Goal: Check status: Check status

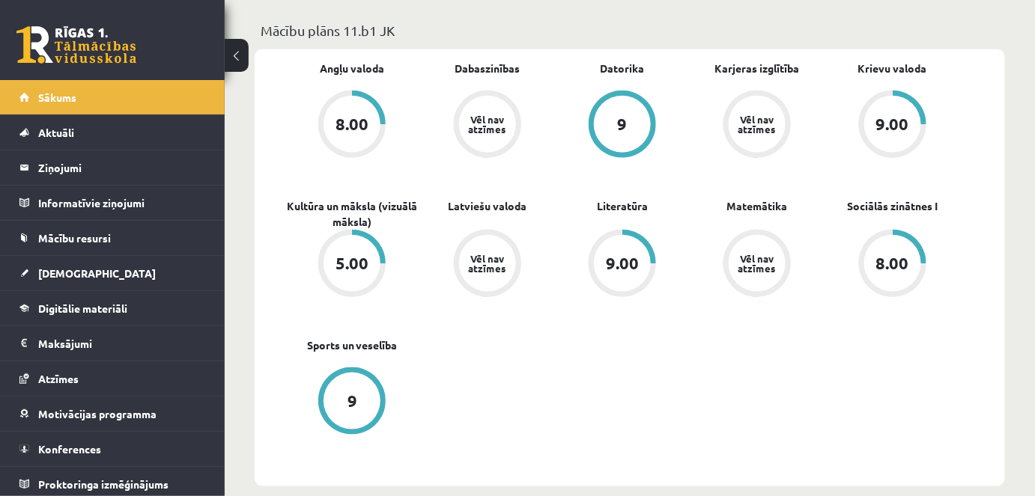
scroll to position [418, 0]
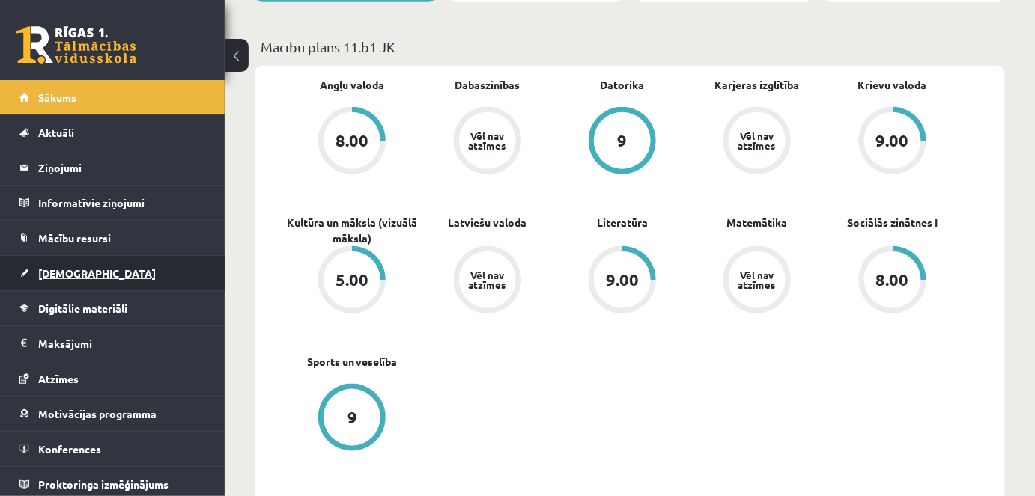
click at [69, 273] on span "[DEMOGRAPHIC_DATA]" at bounding box center [97, 273] width 118 height 13
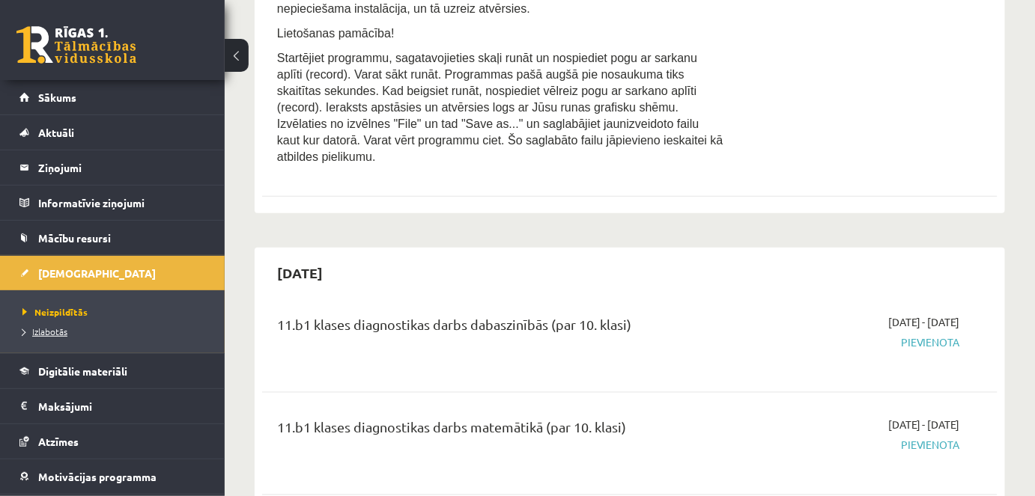
click at [46, 329] on span "Izlabotās" at bounding box center [44, 332] width 45 height 12
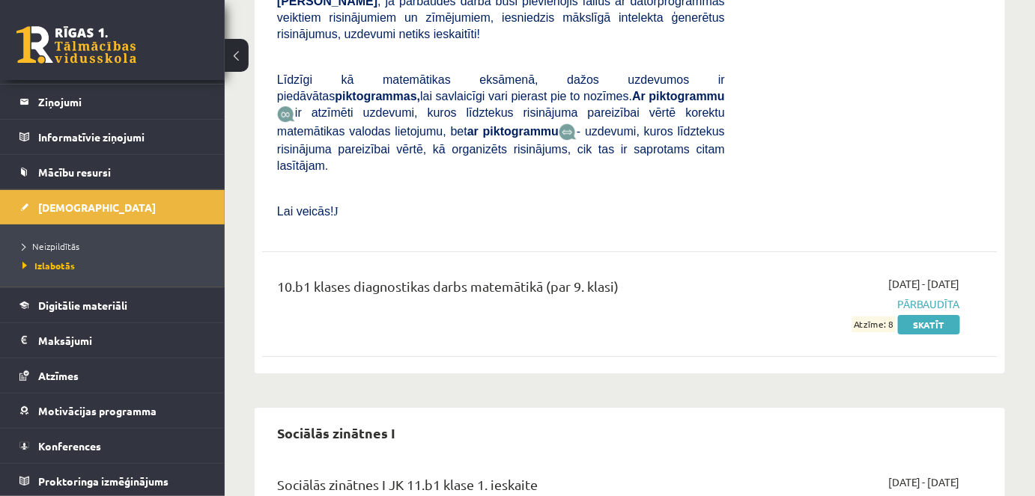
scroll to position [9069, 0]
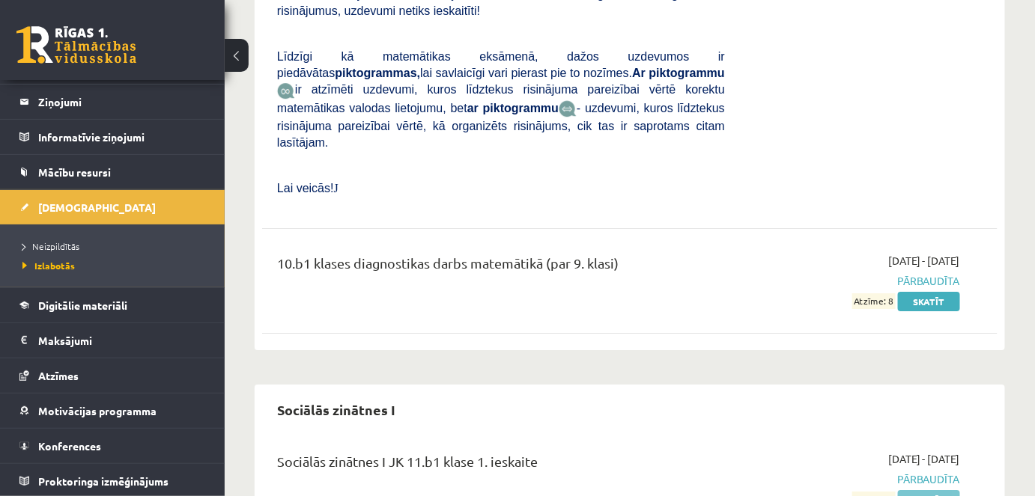
click at [924, 490] on link "Skatīt" at bounding box center [929, 499] width 62 height 19
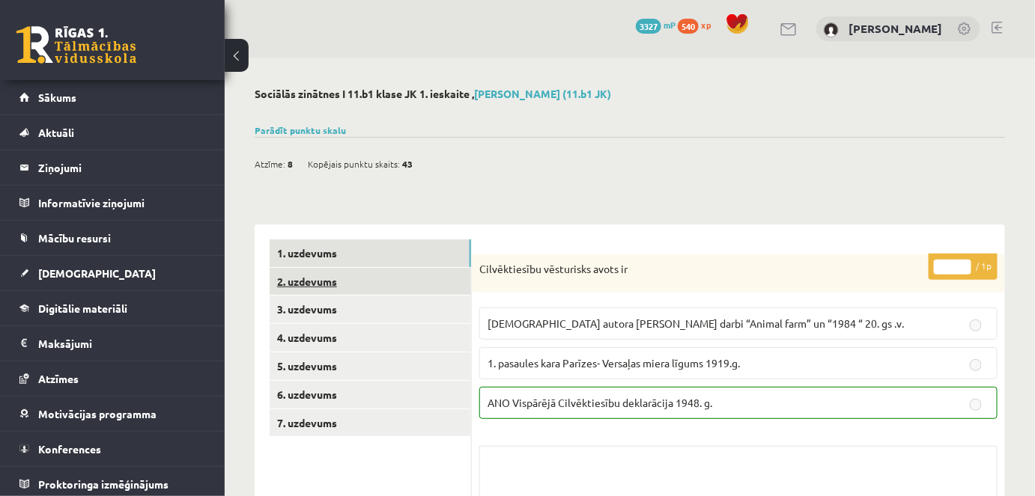
click at [313, 278] on link "2. uzdevums" at bounding box center [370, 282] width 201 height 28
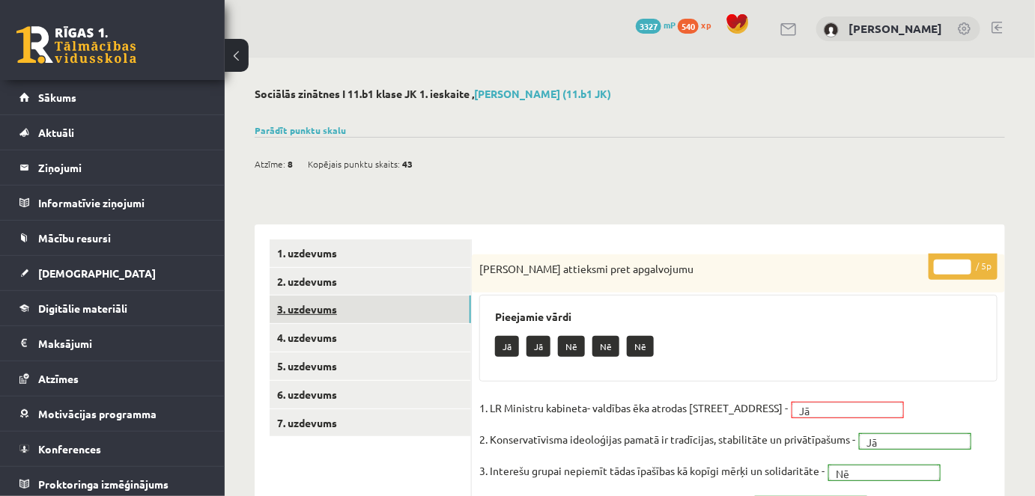
click at [313, 308] on link "3. uzdevums" at bounding box center [370, 310] width 201 height 28
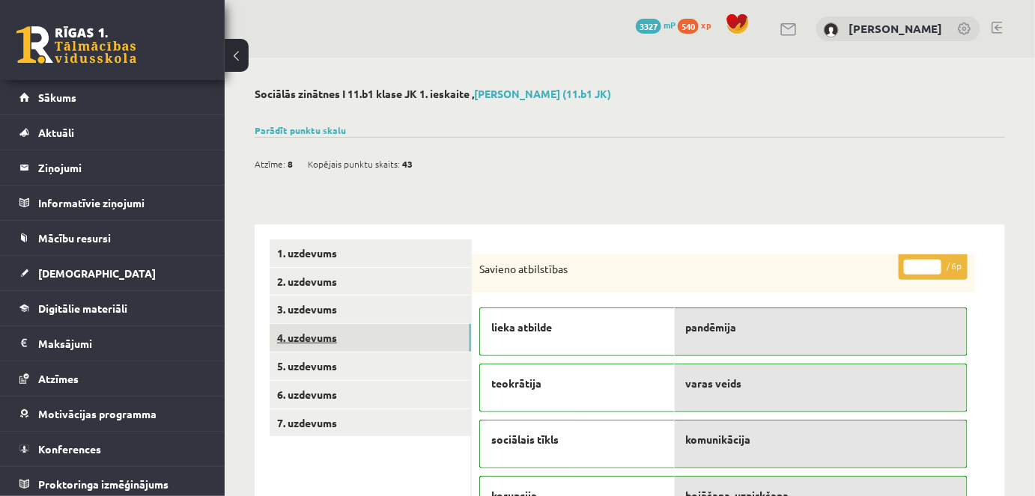
click at [300, 333] on link "4. uzdevums" at bounding box center [370, 338] width 201 height 28
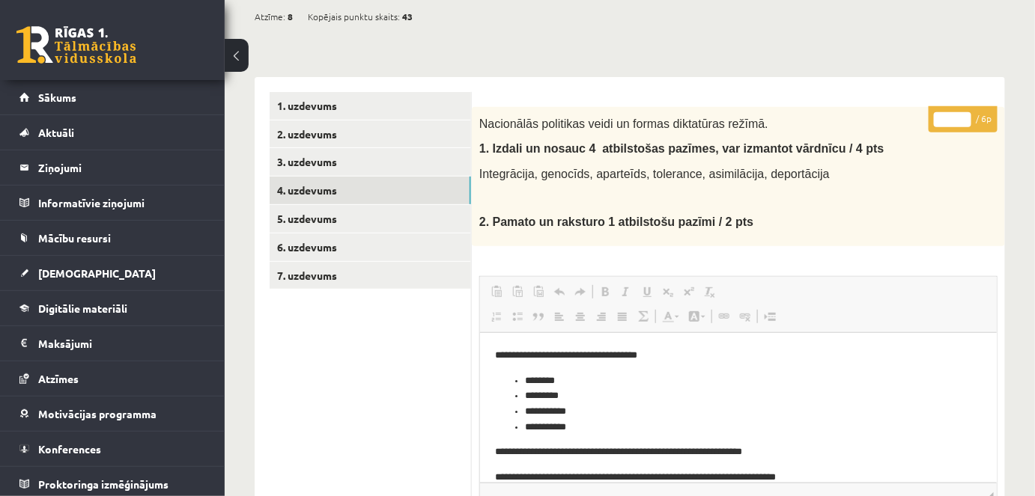
scroll to position [148, 0]
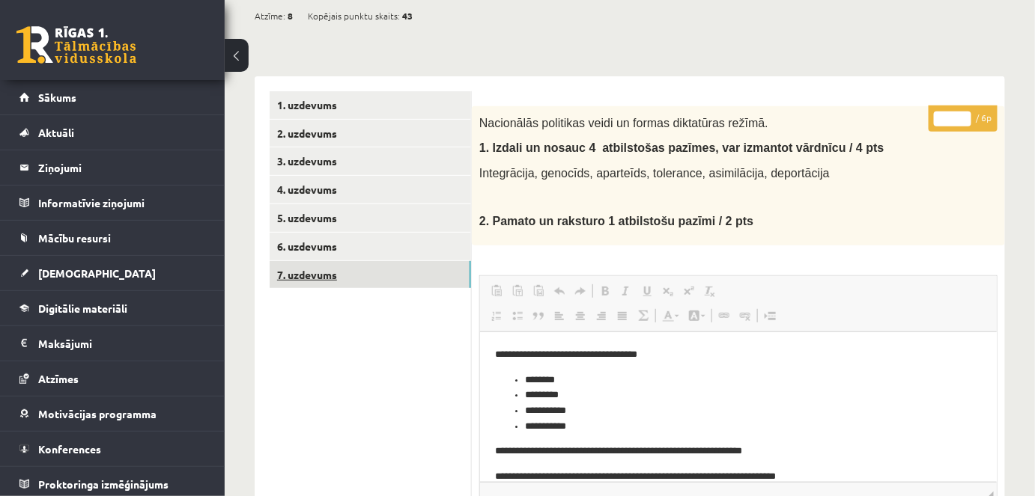
click at [306, 274] on link "7. uzdevums" at bounding box center [370, 275] width 201 height 28
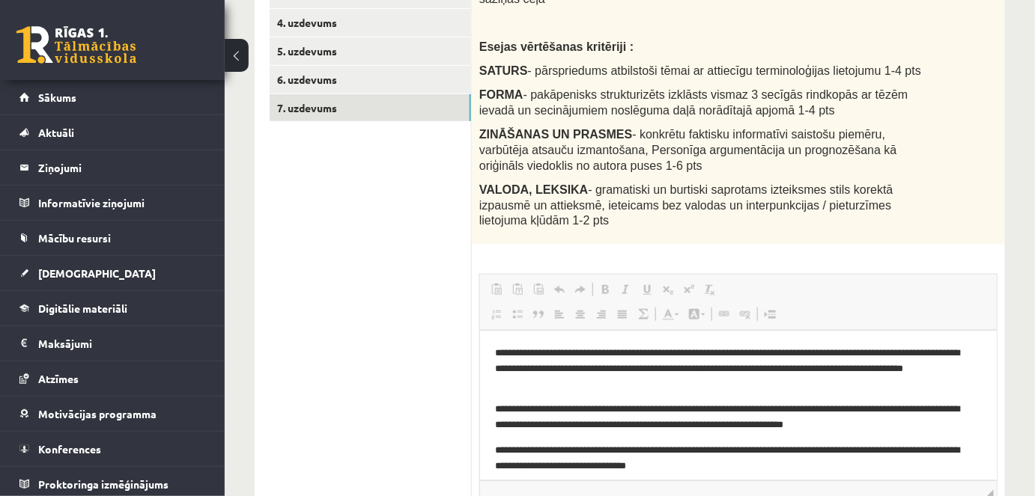
scroll to position [46, 0]
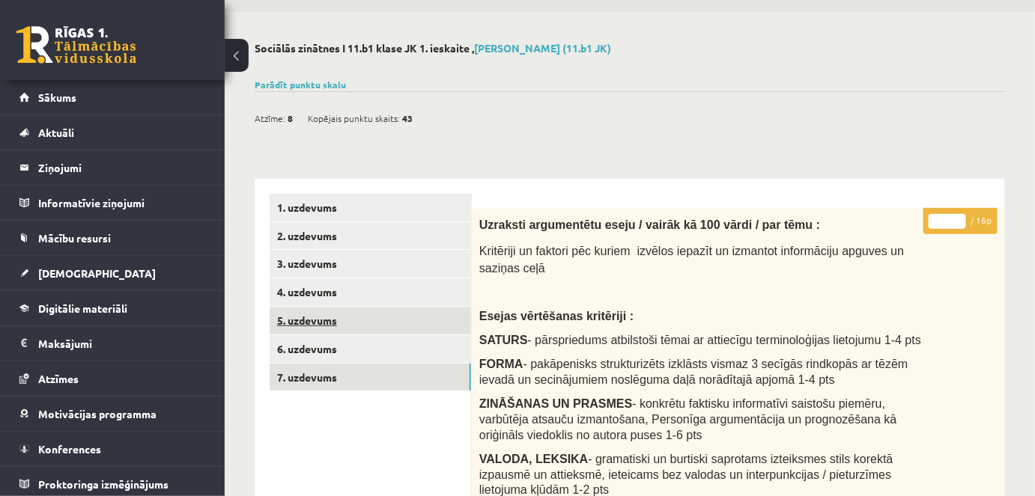
click at [307, 316] on link "5. uzdevums" at bounding box center [370, 321] width 201 height 28
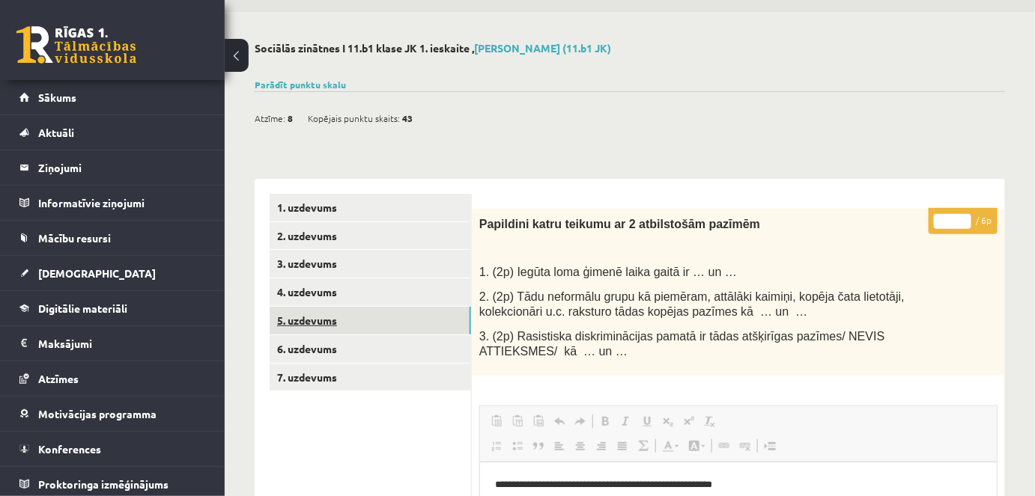
scroll to position [0, 0]
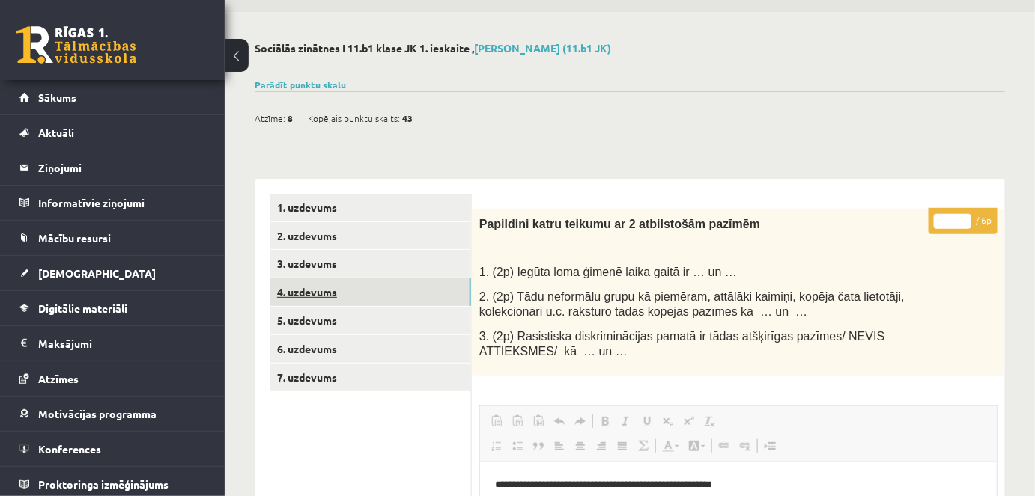
click at [326, 288] on link "4. uzdevums" at bounding box center [370, 292] width 201 height 28
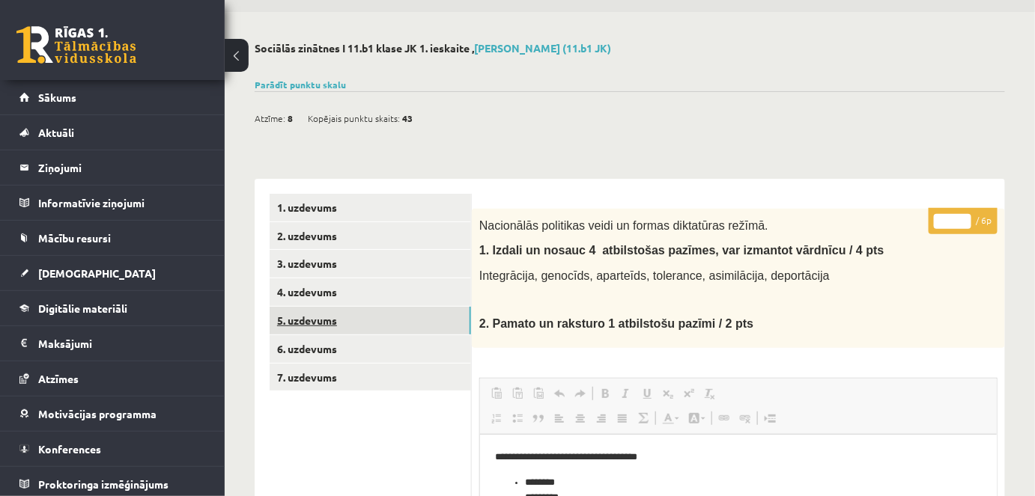
click at [312, 323] on link "5. uzdevums" at bounding box center [370, 321] width 201 height 28
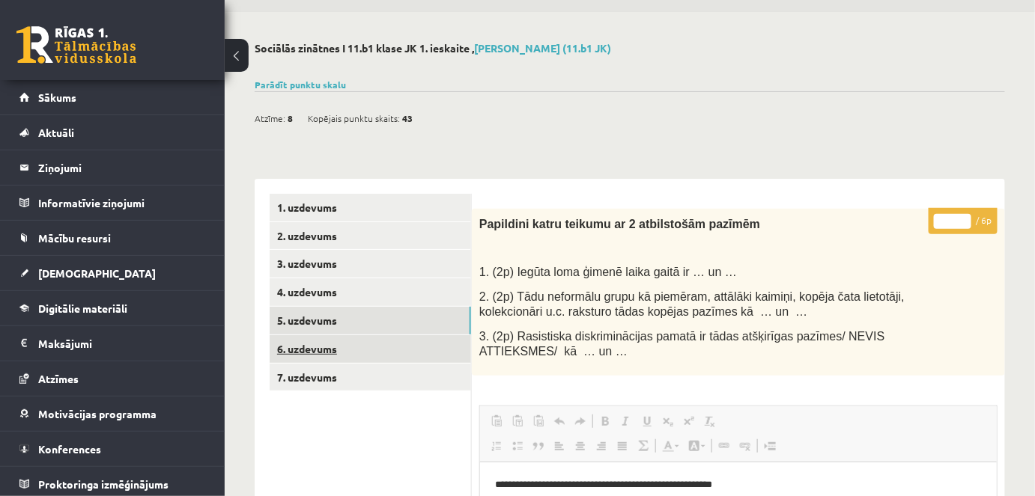
click at [302, 347] on link "6. uzdevums" at bounding box center [370, 349] width 201 height 28
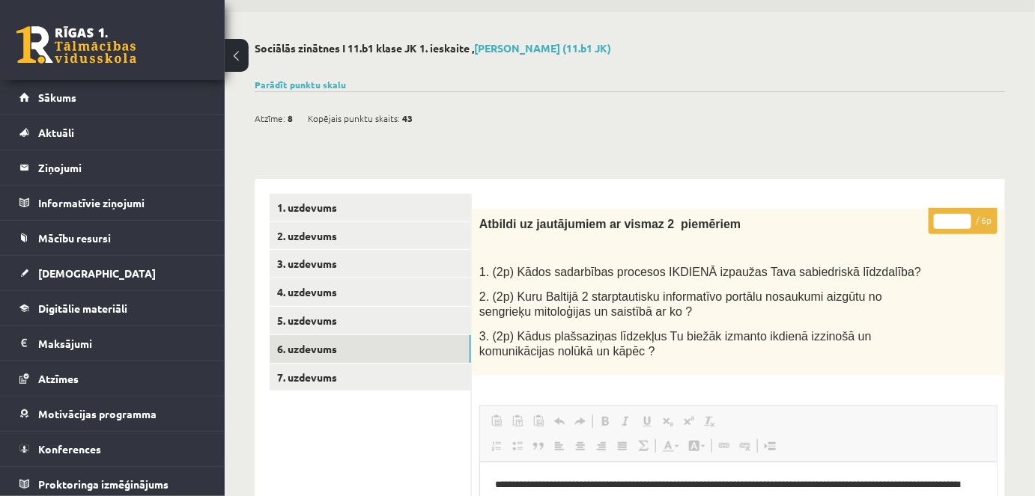
click at [290, 142] on div "**********" at bounding box center [630, 473] width 810 height 922
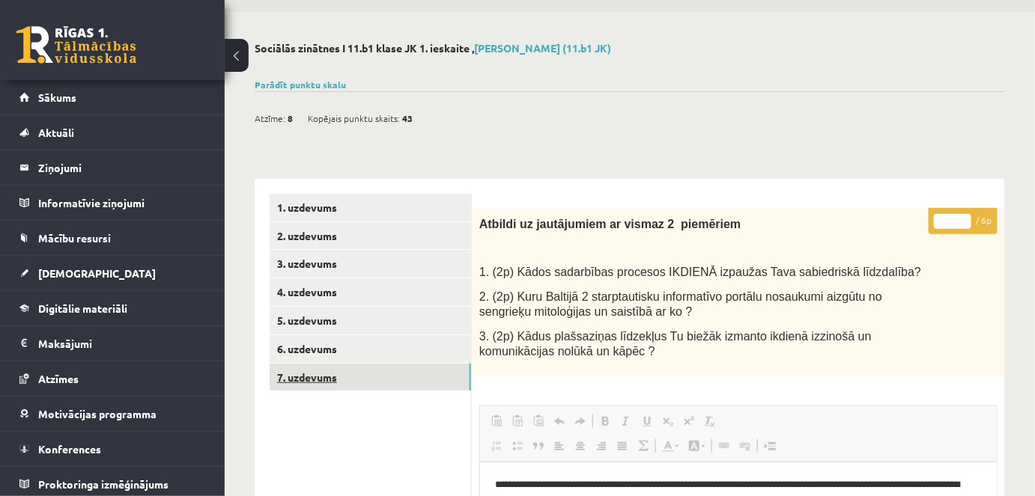
click at [295, 377] on link "7. uzdevums" at bounding box center [370, 378] width 201 height 28
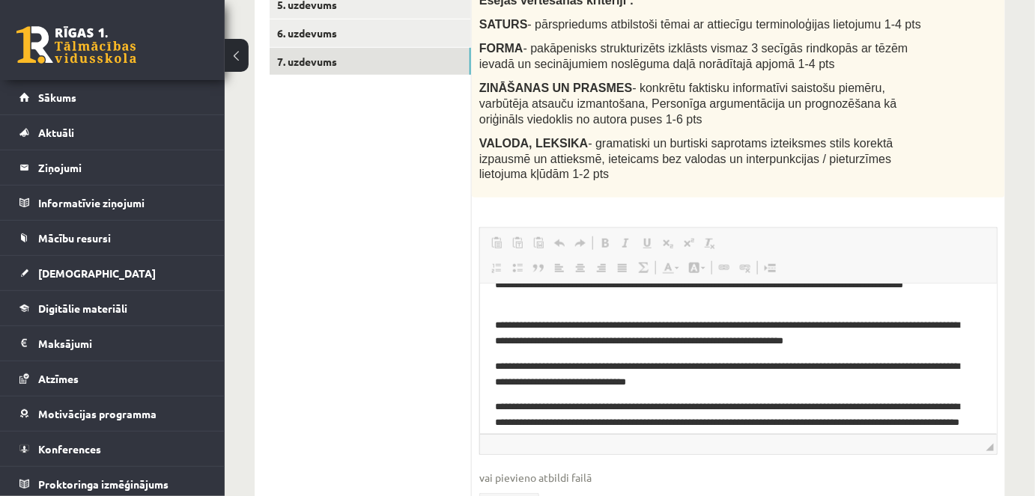
scroll to position [1, 0]
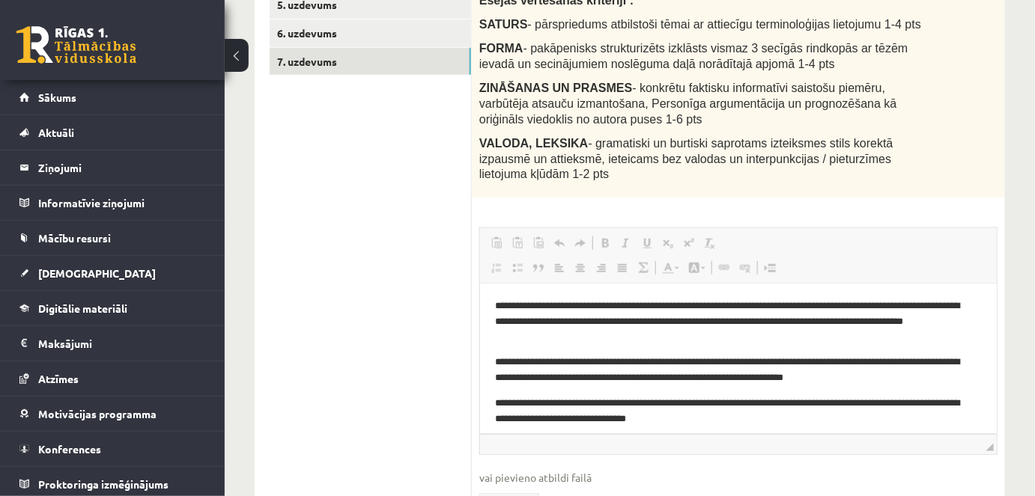
drag, startPoint x: 992, startPoint y: 323, endPoint x: 1481, endPoint y: 589, distance: 556.4
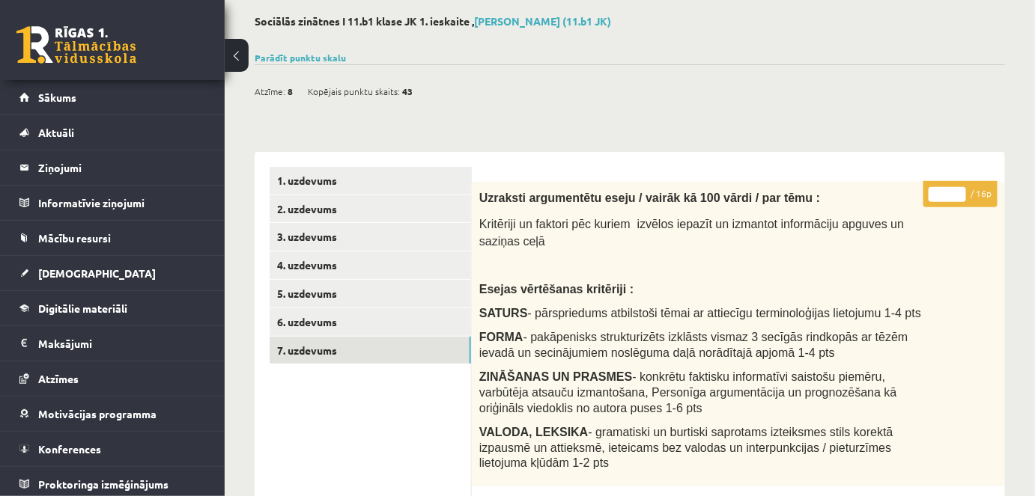
scroll to position [70, 0]
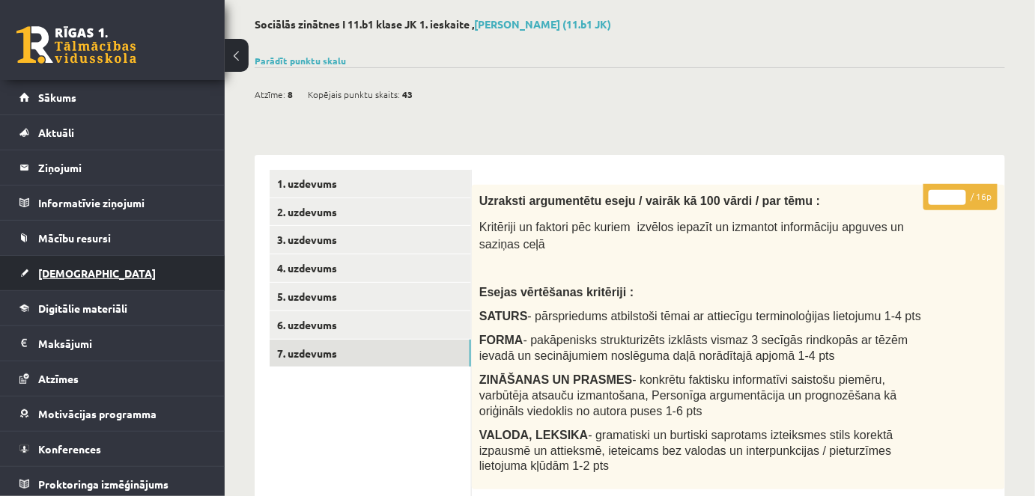
click at [52, 268] on span "[DEMOGRAPHIC_DATA]" at bounding box center [97, 273] width 118 height 13
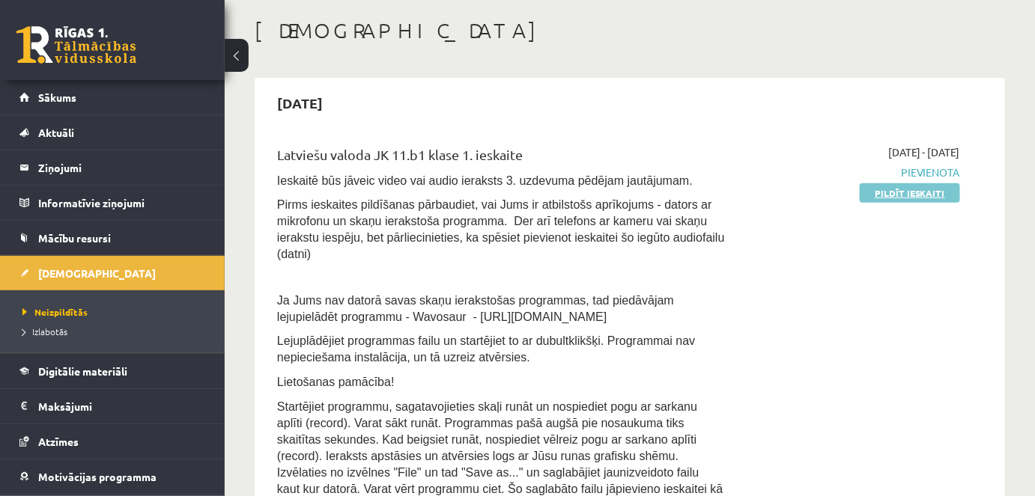
click at [893, 194] on link "Pildīt ieskaiti" at bounding box center [909, 192] width 100 height 19
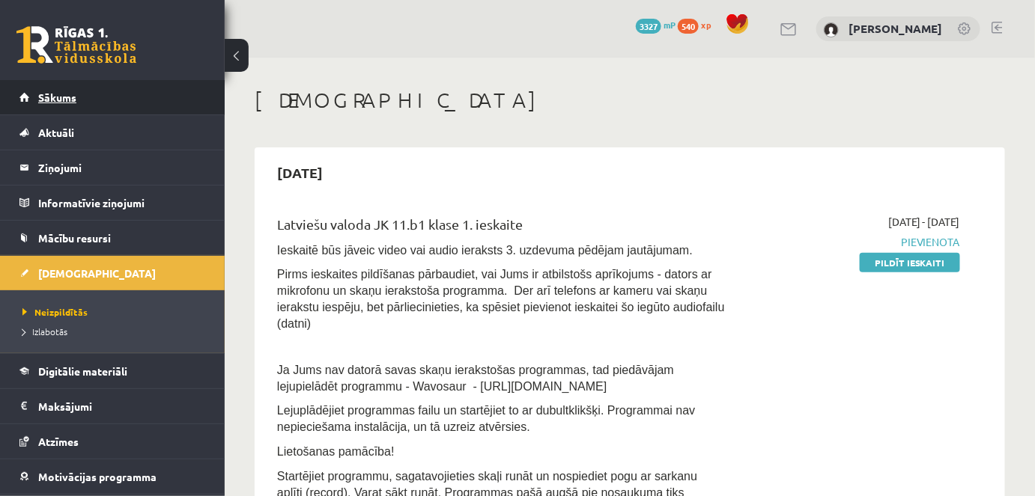
click at [61, 98] on span "Sākums" at bounding box center [57, 97] width 38 height 13
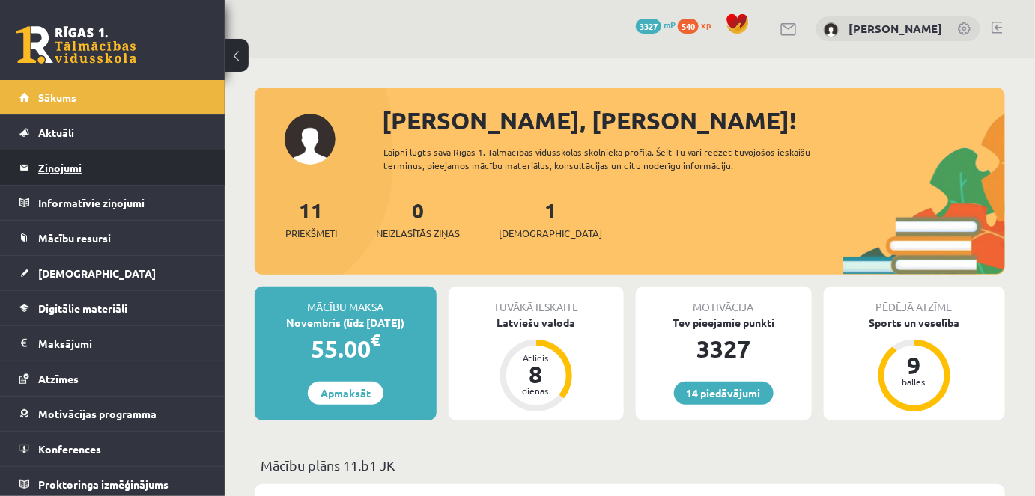
click at [70, 170] on legend "Ziņojumi 0" at bounding box center [122, 167] width 168 height 34
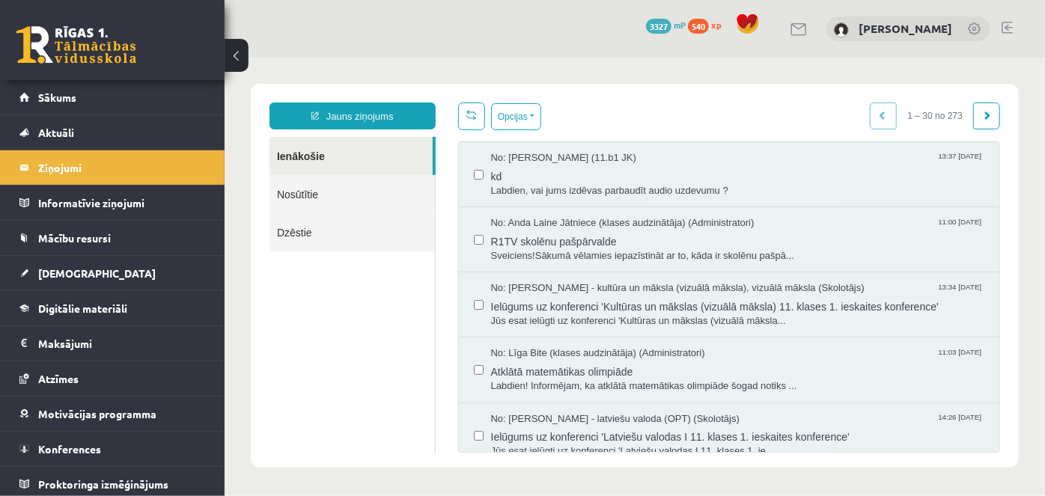
click at [330, 197] on link "Nosūtītie" at bounding box center [351, 193] width 165 height 38
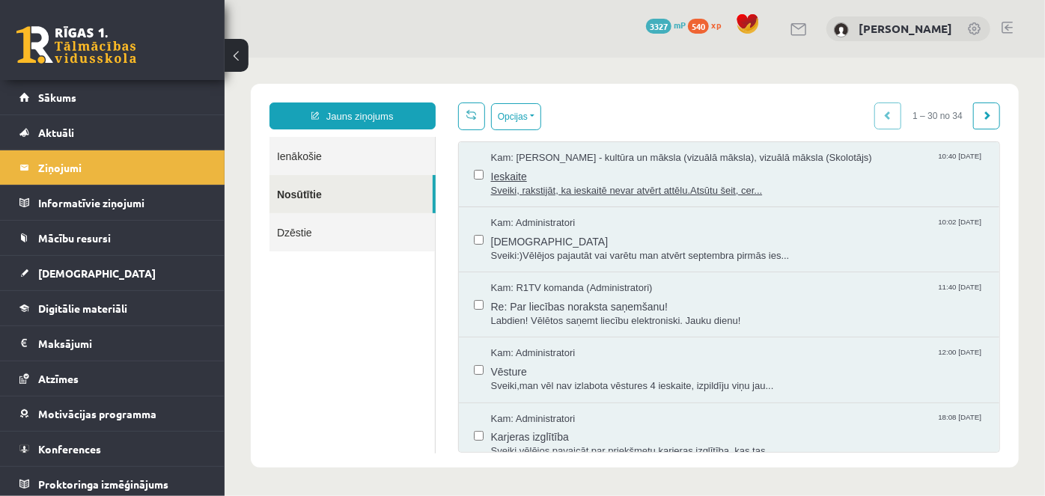
click at [620, 177] on span "Ieskaite" at bounding box center [737, 174] width 494 height 19
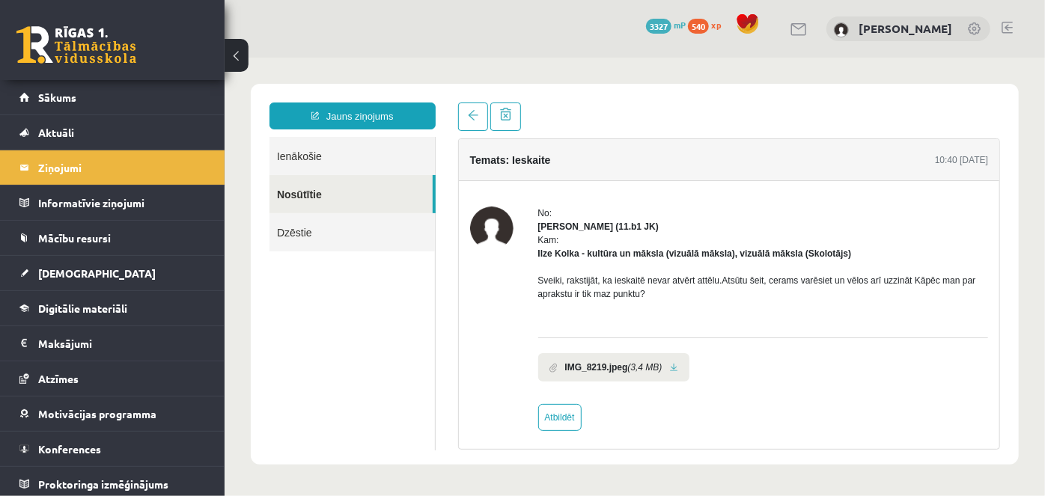
click at [300, 156] on link "Ienākošie" at bounding box center [351, 155] width 165 height 38
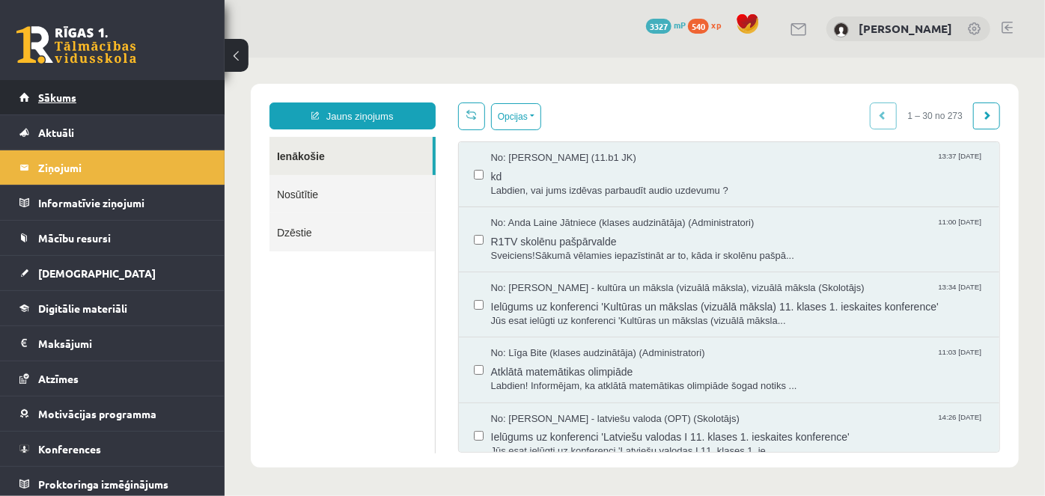
click at [62, 96] on span "Sākums" at bounding box center [57, 97] width 38 height 13
